Goal: Check status

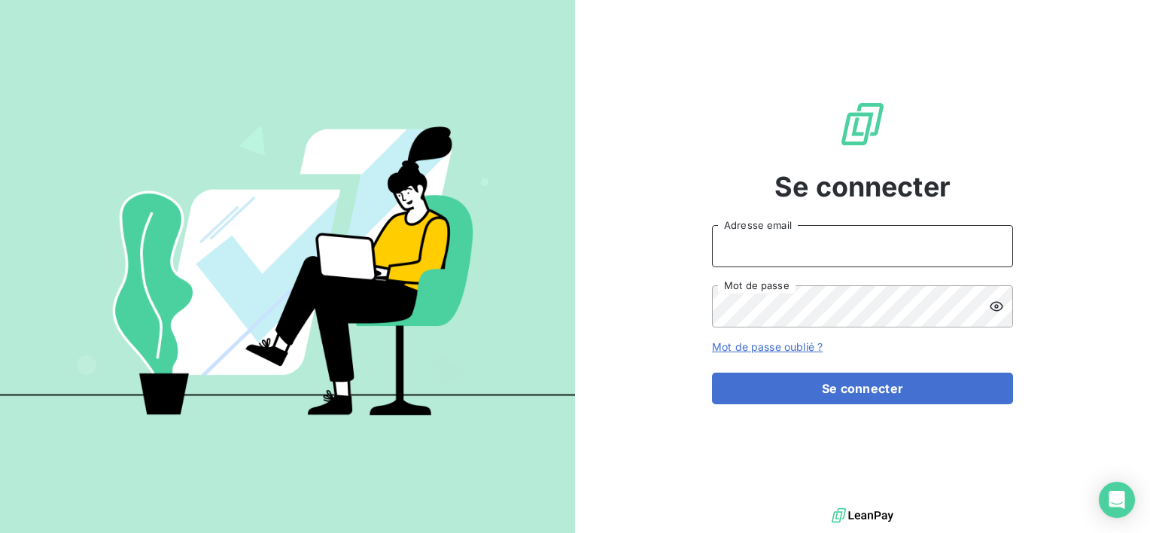
type input "[EMAIL_ADDRESS][DOMAIN_NAME]"
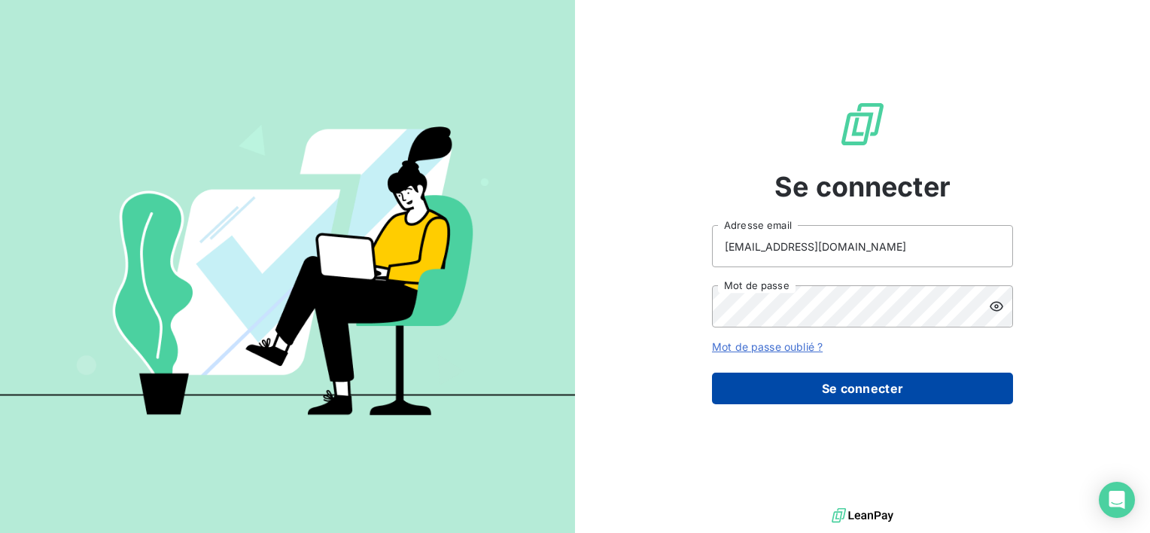
click at [876, 379] on button "Se connecter" at bounding box center [862, 388] width 301 height 32
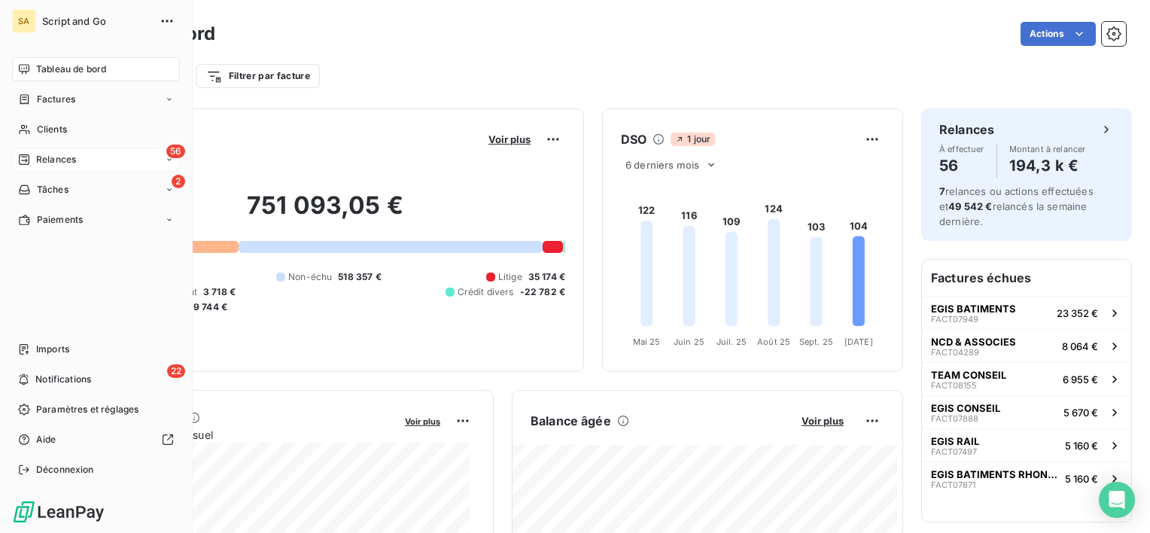
click at [26, 161] on icon at bounding box center [24, 159] width 11 height 11
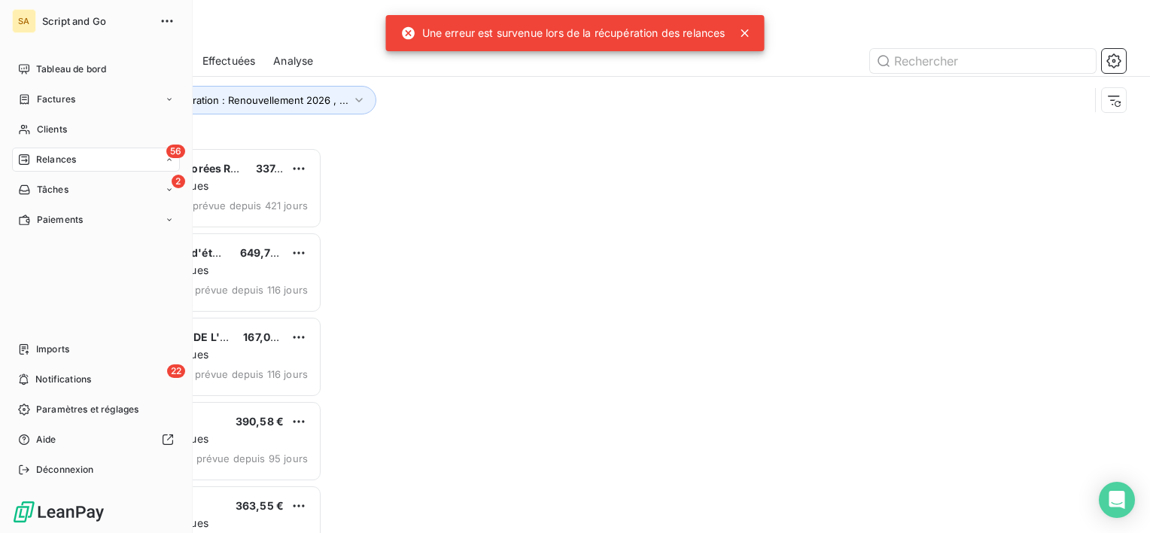
scroll to position [373, 238]
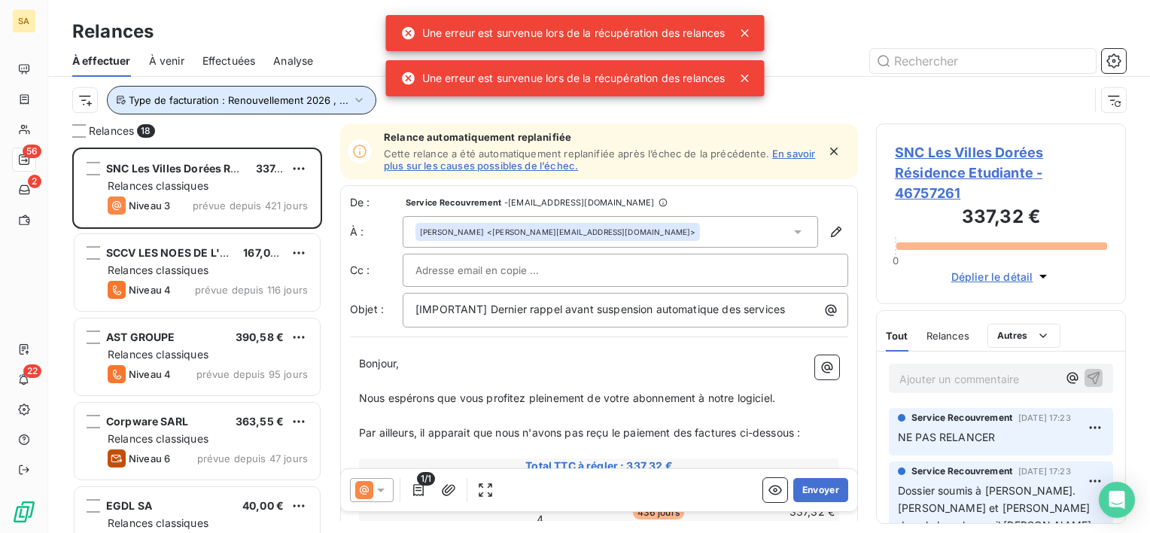
click at [248, 108] on button "Type de facturation : Renouvellement 2026 , ..." at bounding box center [241, 100] width 269 height 29
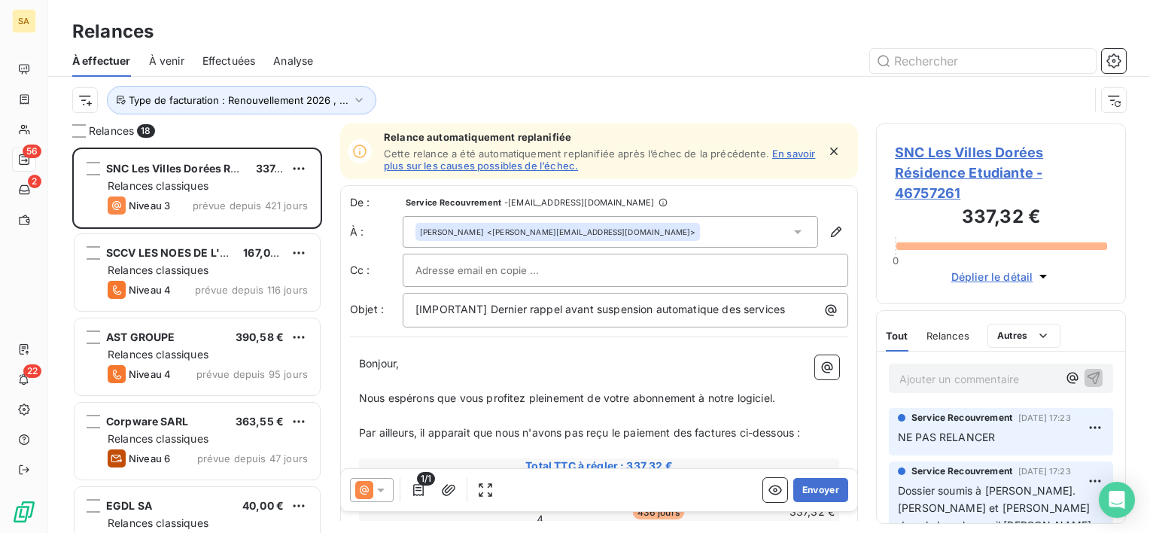
click at [359, 222] on div "À : [PERSON_NAME] <[PERSON_NAME][EMAIL_ADDRESS][DOMAIN_NAME]>" at bounding box center [599, 232] width 498 height 32
